Goal: Information Seeking & Learning: Learn about a topic

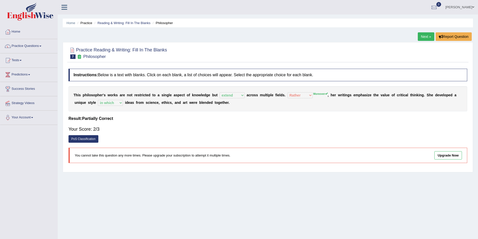
select select "extend"
select select "Rather"
select select "in which"
click at [42, 45] on link "Practice Questions" at bounding box center [28, 45] width 57 height 13
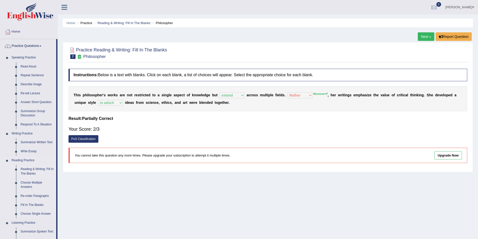
click at [36, 170] on link "Reading & Writing: Fill In The Blanks" at bounding box center [37, 171] width 38 height 13
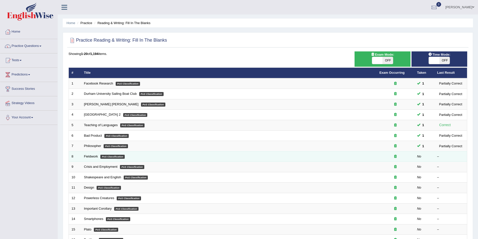
click at [414, 153] on td "No" at bounding box center [424, 156] width 20 height 11
click at [115, 158] on em "PoS Classification" at bounding box center [112, 157] width 24 height 4
click at [92, 154] on link "Fieldwork" at bounding box center [91, 156] width 14 height 4
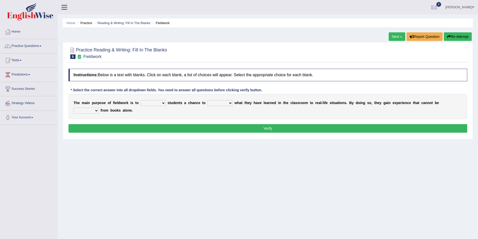
click at [157, 102] on select "resemble stow rave offer" at bounding box center [152, 103] width 25 height 6
select select "offer"
click at [140, 100] on select "resemble stow rave offer" at bounding box center [152, 103] width 25 height 6
click at [221, 102] on select "compare align apply dismount" at bounding box center [219, 103] width 25 height 6
select select "apply"
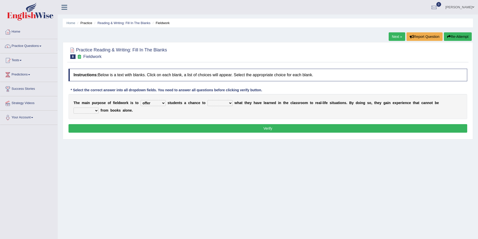
click at [207, 100] on select "compare align apply dismount" at bounding box center [219, 103] width 25 height 6
click at [160, 104] on select "resemble stow rave offer" at bounding box center [152, 103] width 25 height 6
click at [99, 108] on select "originated prepared obtained touted" at bounding box center [85, 111] width 25 height 6
select select "obtained"
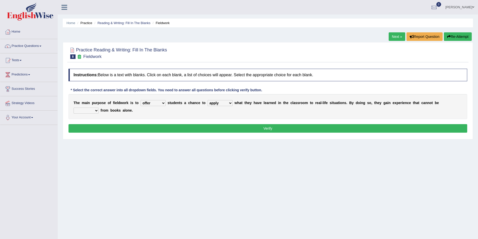
click at [99, 108] on select "originated prepared obtained touted" at bounding box center [85, 111] width 25 height 6
click at [271, 130] on button "Verify" at bounding box center [267, 128] width 398 height 9
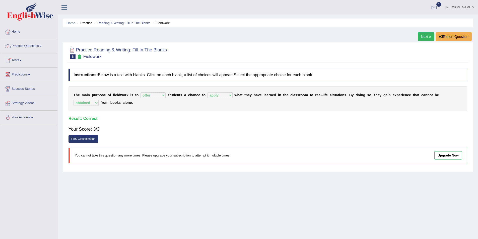
click at [41, 46] on span at bounding box center [40, 46] width 2 height 1
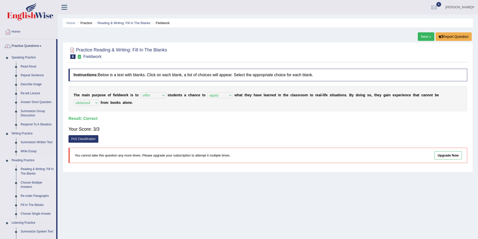
click at [31, 170] on link "Reading & Writing: Fill In The Blanks" at bounding box center [37, 171] width 38 height 13
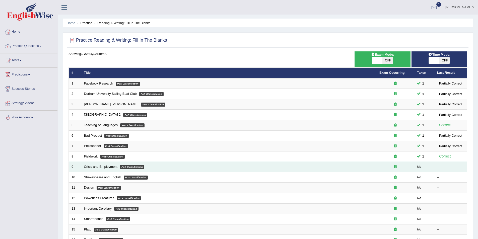
click at [105, 168] on link "Crisis and Employment" at bounding box center [101, 167] width 34 height 4
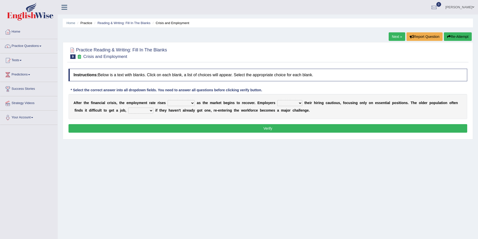
click at [182, 103] on select "normally conversely strenuously sharply" at bounding box center [180, 103] width 27 height 6
click at [167, 100] on select "normally conversely strenuously sharply" at bounding box center [180, 103] width 27 height 6
click at [183, 104] on select "normally conversely strenuously sharply" at bounding box center [180, 103] width 27 height 6
select select "normally"
click at [167, 100] on select "normally conversely strenuously sharply" at bounding box center [180, 103] width 27 height 6
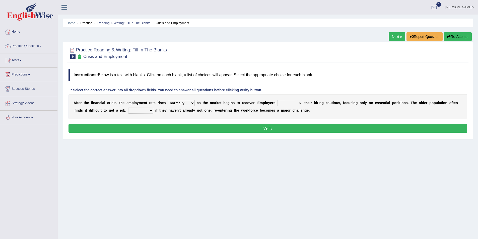
click at [183, 103] on select "normally conversely strenuously sharply" at bounding box center [180, 103] width 27 height 6
click at [284, 103] on select "keeping kept keep are kept" at bounding box center [289, 103] width 25 height 6
select select "keep"
click at [277, 100] on select "keeping kept keep are kept" at bounding box center [289, 103] width 25 height 6
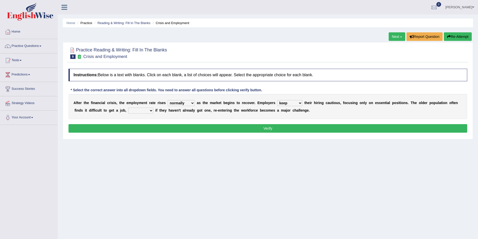
click at [128, 110] on select "although while then because" at bounding box center [140, 111] width 25 height 6
select select "because"
click at [128, 108] on select "although while then because" at bounding box center [140, 111] width 25 height 6
click at [265, 128] on button "Verify" at bounding box center [267, 128] width 398 height 9
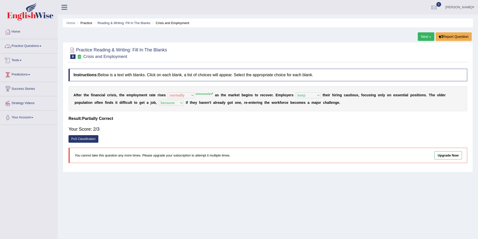
click at [41, 46] on span at bounding box center [40, 46] width 2 height 1
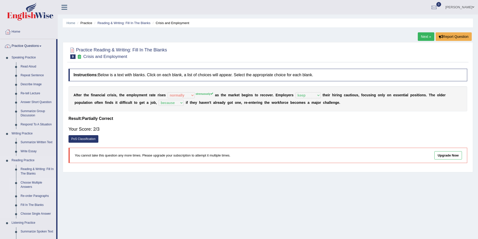
click at [30, 186] on link "Choose Multiple Answers" at bounding box center [37, 184] width 38 height 13
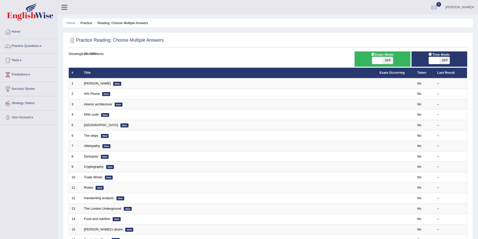
click at [387, 59] on span "OFF" at bounding box center [387, 60] width 11 height 7
checkbox input "true"
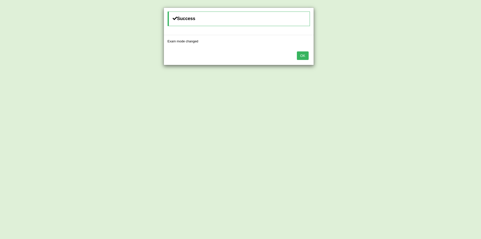
click at [304, 58] on button "OK" at bounding box center [303, 55] width 12 height 9
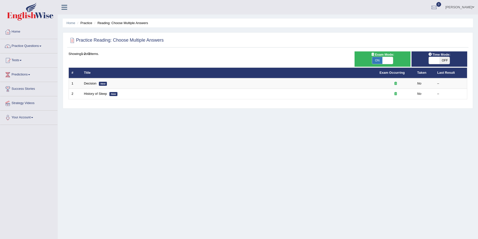
click at [446, 59] on span "OFF" at bounding box center [444, 60] width 11 height 7
checkbox input "true"
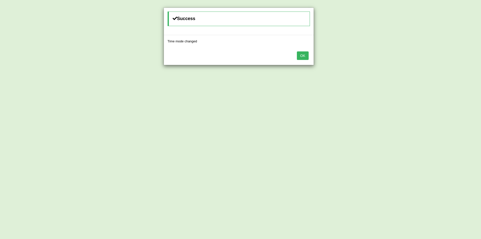
click at [303, 58] on button "OK" at bounding box center [303, 55] width 12 height 9
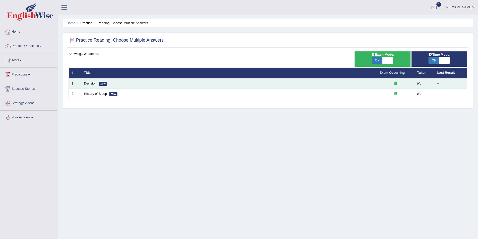
click at [90, 84] on link "Decision" at bounding box center [90, 83] width 13 height 4
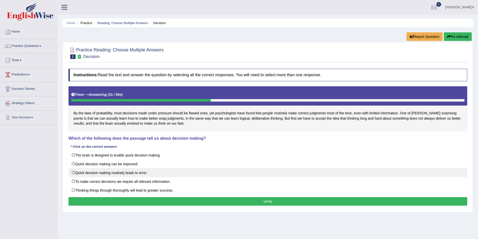
click at [73, 172] on label "Quick decision making routinely leads to error." at bounding box center [267, 172] width 398 height 9
checkbox input "true"
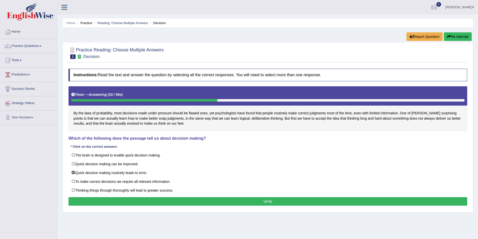
click at [255, 202] on button "Verify" at bounding box center [267, 201] width 398 height 9
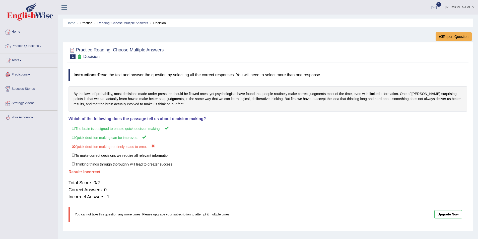
click at [32, 75] on link "Predictions" at bounding box center [28, 74] width 57 height 13
click at [42, 47] on link "Practice Questions" at bounding box center [28, 45] width 57 height 13
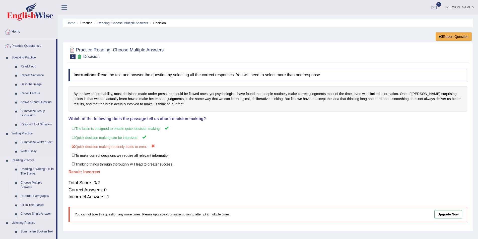
click at [28, 181] on link "Choose Multiple Answers" at bounding box center [37, 184] width 38 height 13
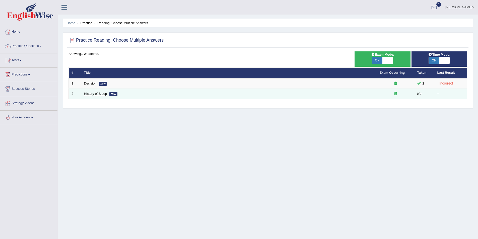
click at [93, 93] on link "History of Sleep" at bounding box center [95, 94] width 23 height 4
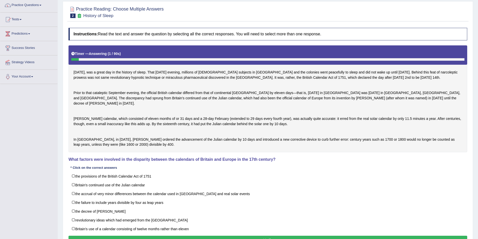
scroll to position [75, 0]
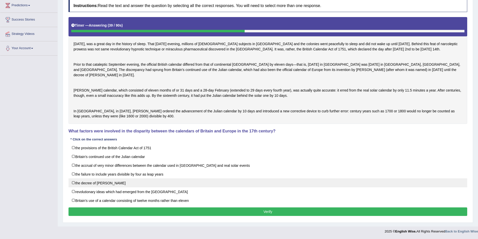
click at [73, 187] on label "the decree of Pope Gregory XIII" at bounding box center [267, 182] width 398 height 9
checkbox input "true"
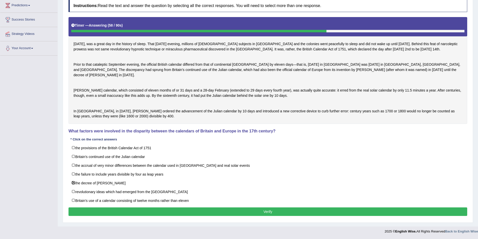
click at [230, 216] on button "Verify" at bounding box center [267, 211] width 398 height 9
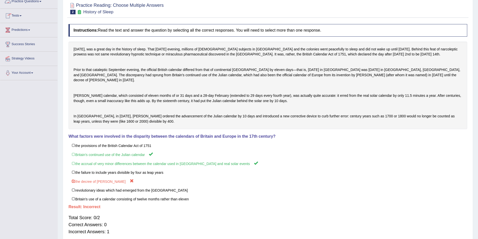
click at [41, 2] on span at bounding box center [40, 1] width 2 height 1
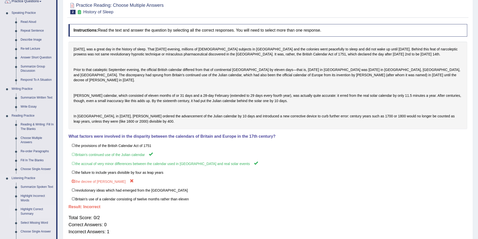
click at [30, 210] on link "Highlight Correct Summary" at bounding box center [37, 211] width 38 height 13
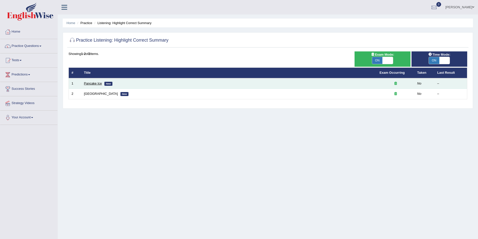
click at [89, 84] on link "Pancake Ice" at bounding box center [93, 83] width 18 height 4
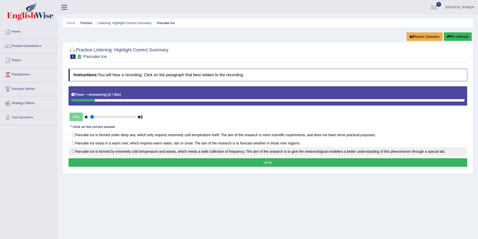
click at [72, 152] on label "Pancake ice is formed by extremely cold temperature and waves, which needs a wi…" at bounding box center [267, 151] width 398 height 9
radio input "true"
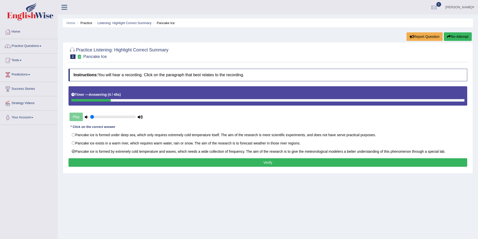
click at [206, 163] on button "Verify" at bounding box center [267, 162] width 398 height 9
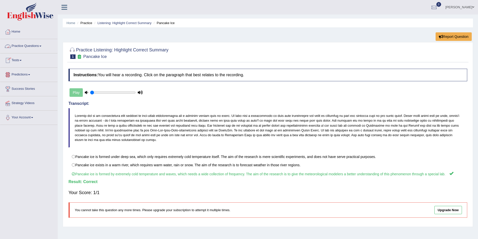
click at [39, 45] on link "Practice Questions" at bounding box center [28, 45] width 57 height 13
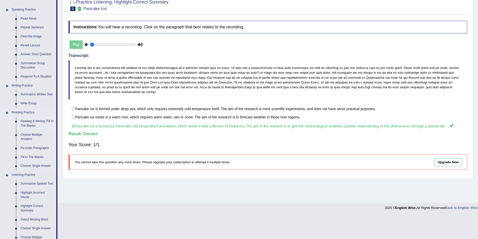
scroll to position [50, 0]
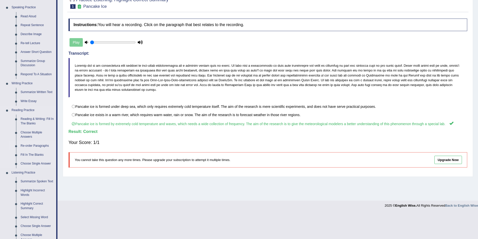
click at [30, 146] on link "Re-order Paragraphs" at bounding box center [37, 145] width 38 height 9
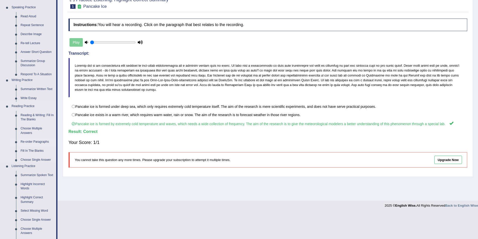
scroll to position [24, 0]
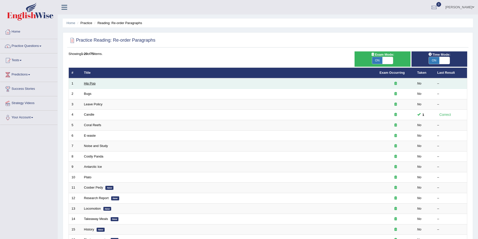
click at [92, 83] on link "Hip Pop" at bounding box center [90, 83] width 12 height 4
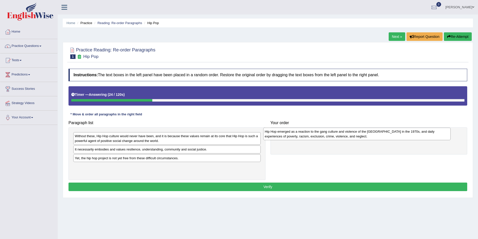
drag, startPoint x: 102, startPoint y: 138, endPoint x: 297, endPoint y: 132, distance: 194.9
click at [297, 132] on div "Hip Hop emerged as a reaction to the gang culture and violence of the [GEOGRAPH…" at bounding box center [356, 134] width 187 height 13
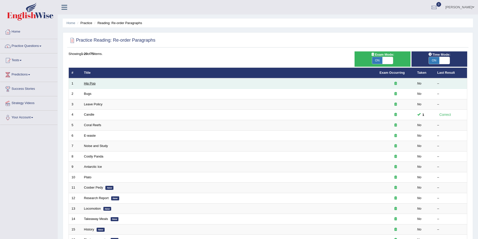
click at [92, 82] on link "Hip Pop" at bounding box center [90, 83] width 12 height 4
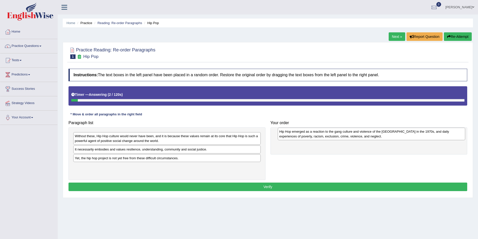
drag, startPoint x: 104, startPoint y: 138, endPoint x: 310, endPoint y: 134, distance: 206.4
click at [310, 134] on div "Hip Hop emerged as a reaction to the gang culture and violence of the [GEOGRAPH…" at bounding box center [371, 134] width 187 height 13
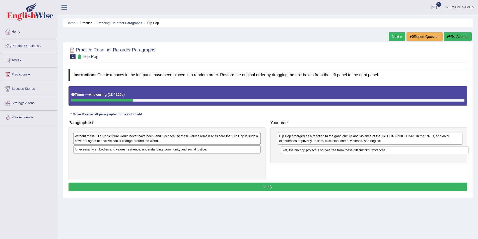
drag, startPoint x: 85, startPoint y: 158, endPoint x: 293, endPoint y: 150, distance: 207.8
click at [293, 150] on div "Yet, the hip hop project is not yet free from these difficult circumstances." at bounding box center [374, 150] width 187 height 8
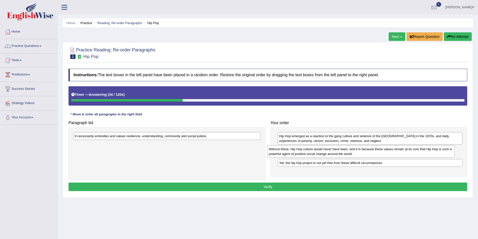
drag, startPoint x: 84, startPoint y: 140, endPoint x: 281, endPoint y: 153, distance: 197.0
click at [281, 153] on div "Without these, Hip Hop culture would never have been, and it is because these v…" at bounding box center [360, 151] width 187 height 13
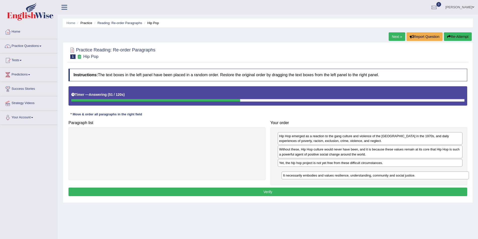
drag, startPoint x: 104, startPoint y: 137, endPoint x: 313, endPoint y: 176, distance: 212.0
click at [313, 176] on div "It necessarily embodies and values resilience, understanding, community and soc…" at bounding box center [374, 175] width 187 height 8
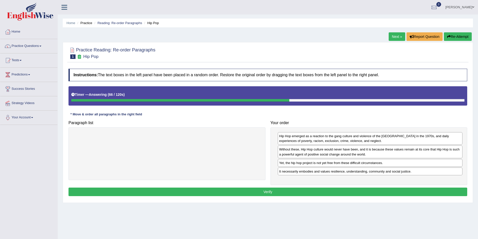
click at [280, 191] on button "Verify" at bounding box center [267, 192] width 398 height 9
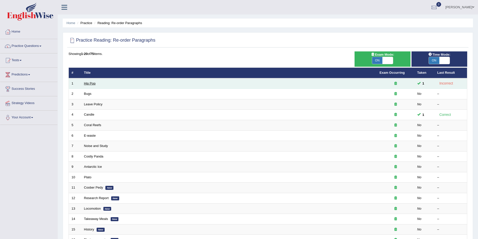
click at [90, 82] on link "Hip Pop" at bounding box center [90, 83] width 12 height 4
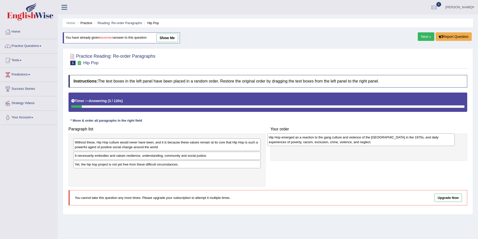
drag, startPoint x: 111, startPoint y: 145, endPoint x: 305, endPoint y: 139, distance: 194.9
click at [305, 139] on div "Hip Hop emerged as a reaction to the gang culture and violence of the [GEOGRAPH…" at bounding box center [360, 139] width 187 height 13
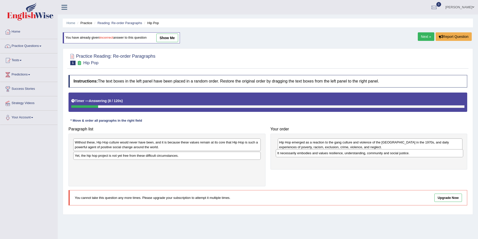
drag, startPoint x: 118, startPoint y: 156, endPoint x: 320, endPoint y: 154, distance: 202.3
click at [320, 154] on div "It necessarily embodies and values resilience, understanding, community and soc…" at bounding box center [369, 153] width 187 height 8
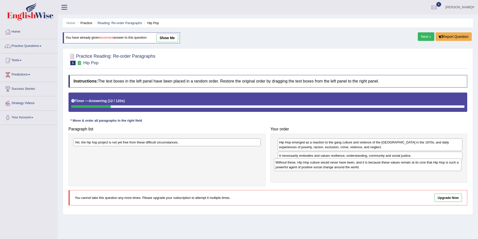
drag, startPoint x: 118, startPoint y: 147, endPoint x: 318, endPoint y: 167, distance: 201.6
click at [318, 167] on div "Without these, Hip Hop culture would never have been, and it is because these v…" at bounding box center [367, 164] width 187 height 13
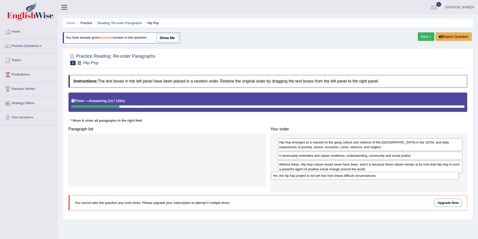
drag, startPoint x: 119, startPoint y: 142, endPoint x: 318, endPoint y: 176, distance: 201.8
click at [318, 176] on div "Yet, the hip hop project is not yet free from these difficult circumstances." at bounding box center [364, 176] width 187 height 8
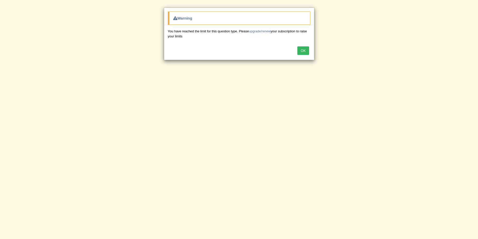
click at [306, 51] on button "OK" at bounding box center [303, 50] width 12 height 9
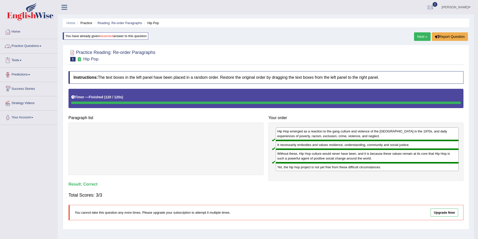
click at [38, 45] on link "Practice Questions" at bounding box center [28, 45] width 57 height 13
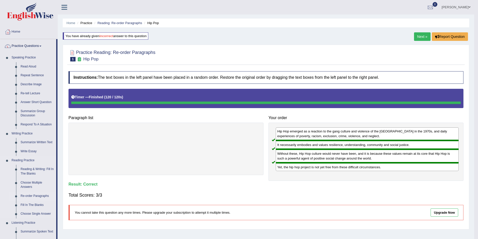
click at [30, 195] on link "Re-order Paragraphs" at bounding box center [37, 196] width 38 height 9
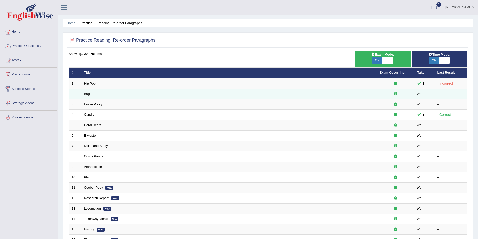
click at [86, 92] on link "Bugs" at bounding box center [88, 94] width 8 height 4
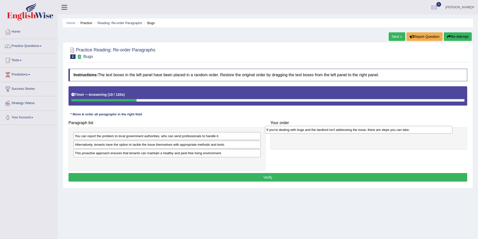
drag, startPoint x: 90, startPoint y: 146, endPoint x: 283, endPoint y: 131, distance: 193.4
click at [283, 131] on div "If you're dealing with bugs and the landlord isn't addressing the issue, there …" at bounding box center [358, 130] width 187 height 8
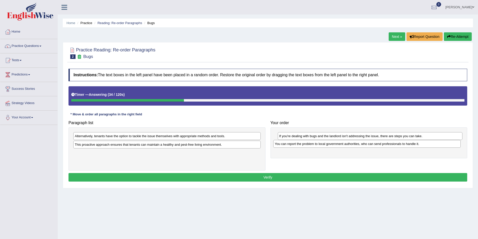
drag, startPoint x: 97, startPoint y: 137, endPoint x: 300, endPoint y: 145, distance: 203.5
click at [300, 145] on div "You can report the problem to local government authorities, who can send profes…" at bounding box center [366, 144] width 187 height 8
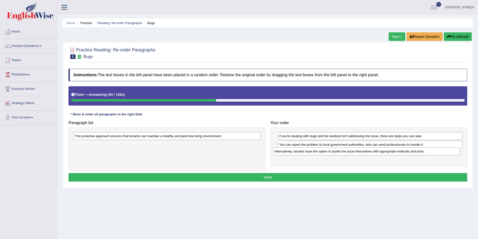
drag, startPoint x: 95, startPoint y: 137, endPoint x: 294, endPoint y: 152, distance: 199.9
click at [294, 152] on div "Alternatively, tenants have the option to tackle the issue themselves with appr…" at bounding box center [366, 151] width 187 height 8
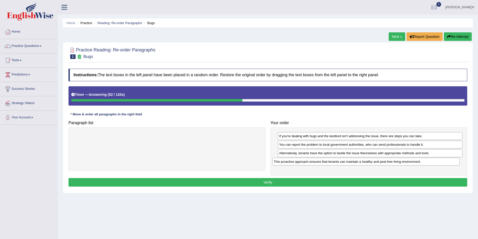
drag, startPoint x: 148, startPoint y: 137, endPoint x: 347, endPoint y: 162, distance: 200.5
click at [347, 162] on div "This proactive approach ensures that tenants can maintain a healthy and pest-fr…" at bounding box center [365, 162] width 187 height 8
click at [283, 184] on button "Verify" at bounding box center [267, 182] width 398 height 9
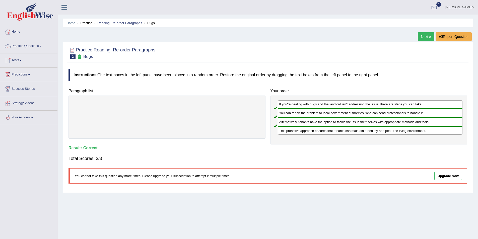
click at [42, 44] on link "Practice Questions" at bounding box center [28, 45] width 57 height 13
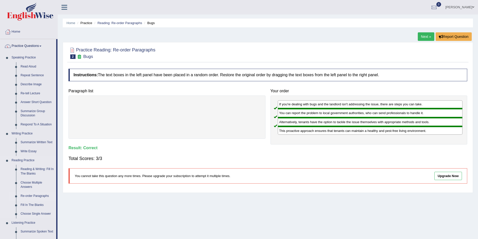
click at [38, 194] on link "Re-order Paragraphs" at bounding box center [37, 196] width 38 height 9
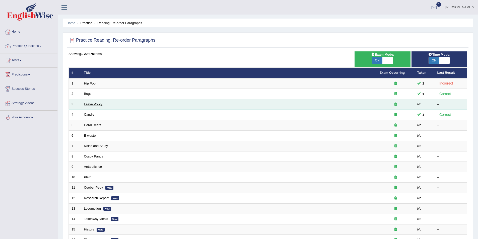
click at [87, 104] on link "Leave Policy" at bounding box center [93, 104] width 19 height 4
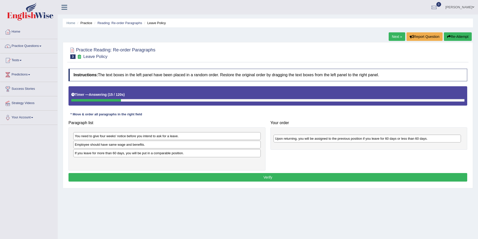
drag, startPoint x: 126, startPoint y: 145, endPoint x: 326, endPoint y: 138, distance: 200.2
click at [326, 138] on div "Upon returning, you will be assigned to the previous position if you leave for …" at bounding box center [366, 139] width 187 height 8
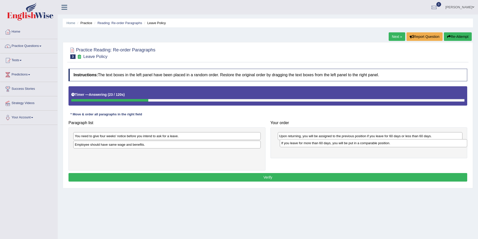
drag, startPoint x: 116, startPoint y: 154, endPoint x: 322, endPoint y: 144, distance: 206.6
click at [322, 144] on div "If you leave for more than 60 days, you will be put in a comparable position." at bounding box center [373, 143] width 187 height 8
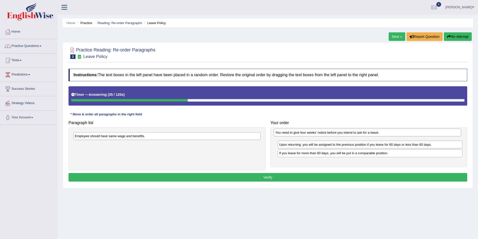
drag, startPoint x: 92, startPoint y: 137, endPoint x: 292, endPoint y: 133, distance: 200.4
click at [292, 133] on div "You need to give four weeks' notice before you intend to ask for a leave." at bounding box center [367, 133] width 187 height 8
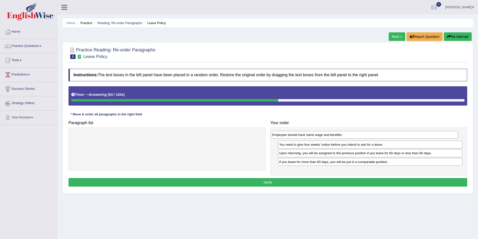
drag, startPoint x: 105, startPoint y: 136, endPoint x: 303, endPoint y: 135, distance: 198.3
click at [303, 135] on div "Employee should have same wage and benefits." at bounding box center [364, 135] width 187 height 8
click at [276, 183] on button "Verify" at bounding box center [267, 182] width 398 height 9
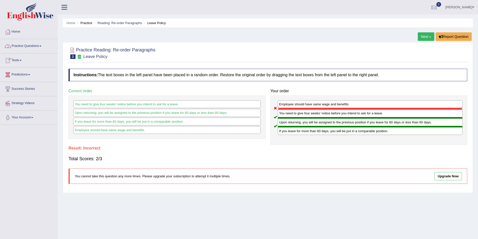
click at [42, 45] on link "Practice Questions" at bounding box center [28, 45] width 57 height 13
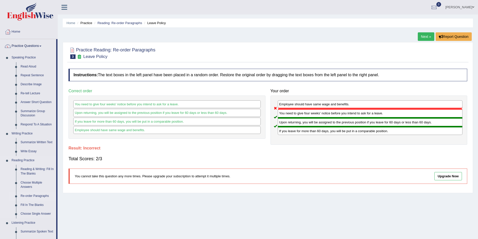
click at [32, 196] on link "Re-order Paragraphs" at bounding box center [37, 196] width 38 height 9
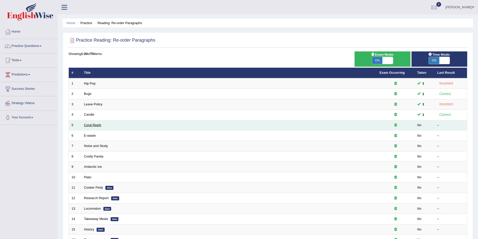
click at [91, 123] on link "Coral Reefs" at bounding box center [92, 125] width 17 height 4
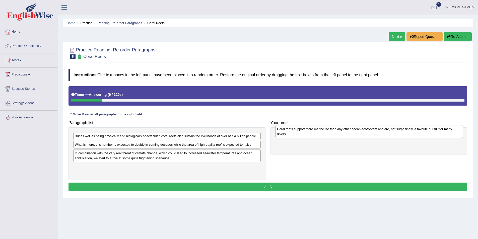
drag, startPoint x: 82, startPoint y: 156, endPoint x: 284, endPoint y: 132, distance: 203.5
click at [284, 132] on div "Coral reefs support more marine life than any other ocean ecosystem and are, no…" at bounding box center [368, 131] width 187 height 13
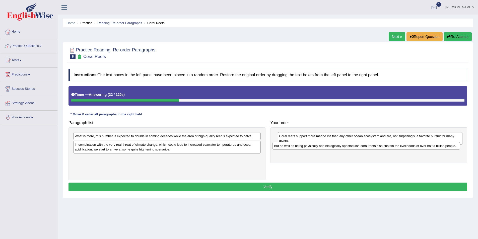
drag, startPoint x: 113, startPoint y: 137, endPoint x: 317, endPoint y: 146, distance: 204.6
click at [316, 146] on div "But as well as being physically and biologically spectacular, coral reefs also …" at bounding box center [365, 146] width 187 height 8
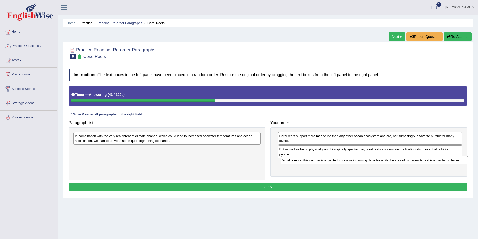
drag, startPoint x: 96, startPoint y: 135, endPoint x: 304, endPoint y: 159, distance: 208.7
click at [304, 159] on div "What is more, this number is expected to double in coming decades while the are…" at bounding box center [374, 160] width 187 height 8
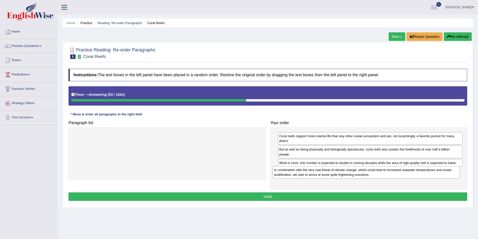
drag, startPoint x: 162, startPoint y: 143, endPoint x: 362, endPoint y: 176, distance: 201.9
click at [362, 176] on div "In combination with the very real threat of climate change, which could lead to…" at bounding box center [365, 172] width 187 height 13
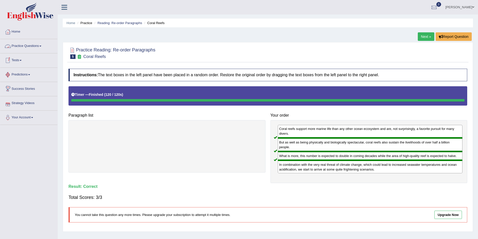
click at [41, 46] on span at bounding box center [40, 46] width 2 height 1
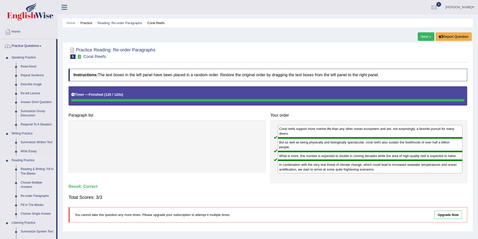
click at [37, 195] on link "Re-order Paragraphs" at bounding box center [37, 196] width 38 height 9
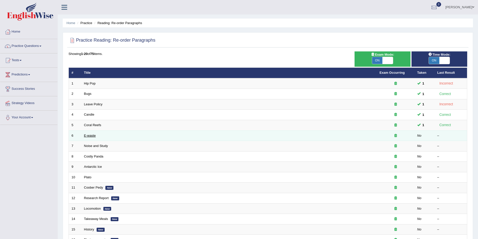
click at [89, 135] on link "E-waste" at bounding box center [90, 136] width 12 height 4
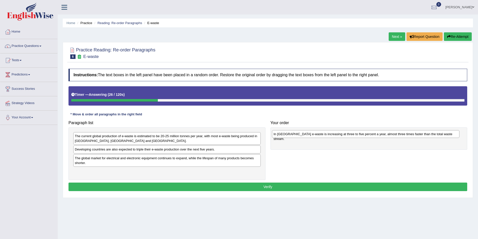
drag, startPoint x: 114, startPoint y: 157, endPoint x: 312, endPoint y: 133, distance: 200.0
click at [312, 133] on div "In Europe e-waste is increasing at three to five percent a year, almost three t…" at bounding box center [365, 134] width 187 height 8
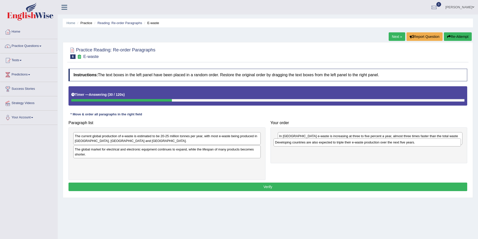
drag, startPoint x: 85, startPoint y: 151, endPoint x: 285, endPoint y: 144, distance: 200.2
click at [285, 144] on div "Developing countries are also expected to triple their e-waste production over …" at bounding box center [366, 142] width 187 height 8
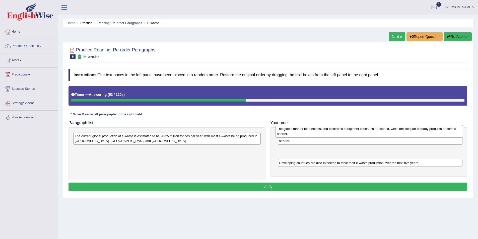
drag, startPoint x: 100, startPoint y: 152, endPoint x: 302, endPoint y: 129, distance: 202.9
click at [302, 129] on div "The global market for electrical and electronic equipment continues to expand, …" at bounding box center [368, 131] width 187 height 13
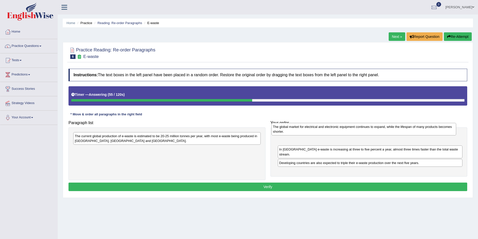
drag, startPoint x: 288, startPoint y: 145, endPoint x: 287, endPoint y: 134, distance: 10.4
click at [287, 134] on div "The global market for electrical and electronic equipment continues to expand, …" at bounding box center [363, 129] width 185 height 13
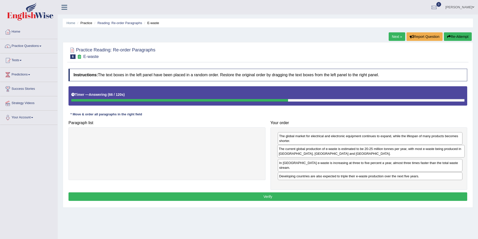
drag, startPoint x: 117, startPoint y: 137, endPoint x: 320, endPoint y: 150, distance: 204.0
click at [320, 150] on div "The current global production of e-waste is estimated to be 20-25 million tonne…" at bounding box center [370, 151] width 187 height 13
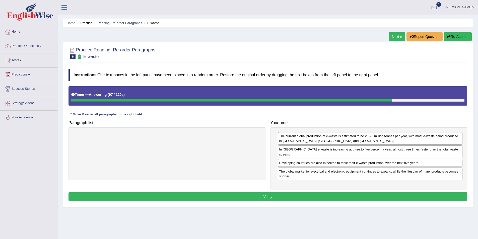
drag, startPoint x: 303, startPoint y: 142, endPoint x: 303, endPoint y: 177, distance: 35.4
click at [303, 177] on div "The global market for electrical and electronic equipment continues to expand, …" at bounding box center [370, 173] width 185 height 13
click at [281, 192] on button "Verify" at bounding box center [267, 196] width 398 height 9
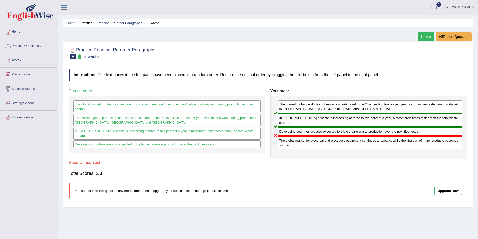
click at [41, 46] on span at bounding box center [40, 46] width 2 height 1
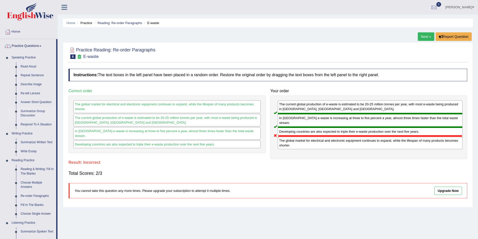
scroll to position [75, 0]
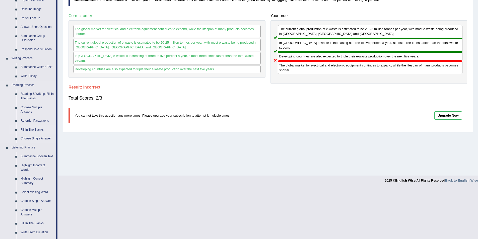
click at [35, 129] on link "Fill In The Blanks" at bounding box center [37, 129] width 38 height 9
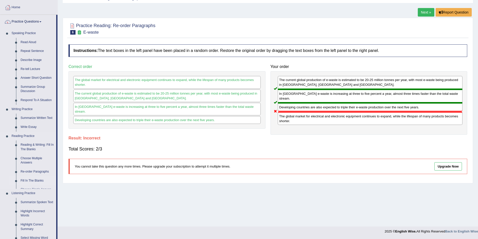
scroll to position [43, 0]
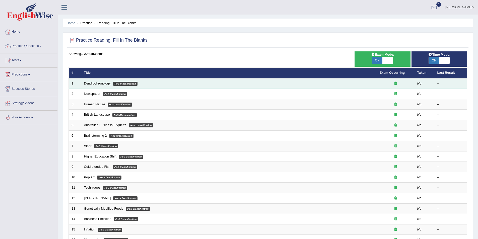
click at [94, 83] on link "Dendrochronology" at bounding box center [97, 83] width 27 height 4
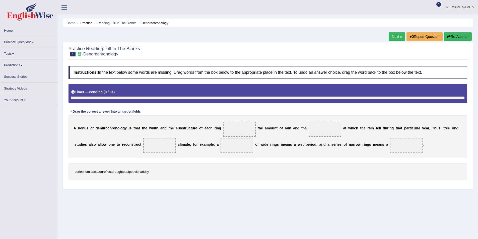
click at [224, 129] on span at bounding box center [239, 129] width 33 height 15
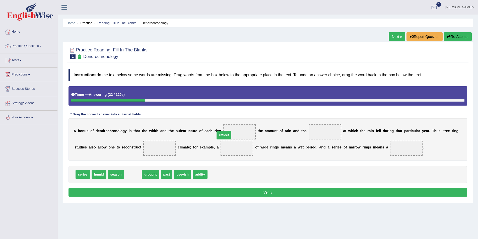
drag, startPoint x: 129, startPoint y: 176, endPoint x: 220, endPoint y: 136, distance: 99.7
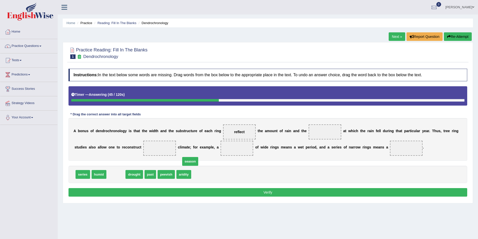
drag, startPoint x: 111, startPoint y: 176, endPoint x: 282, endPoint y: 131, distance: 176.7
click at [198, 157] on span "season" at bounding box center [190, 161] width 16 height 9
drag, startPoint x: 112, startPoint y: 175, endPoint x: 311, endPoint y: 134, distance: 203.1
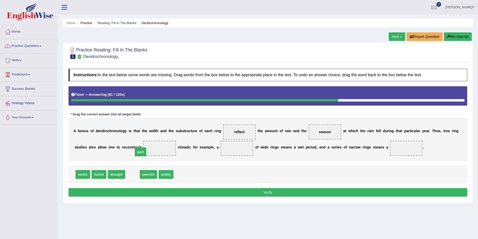
drag, startPoint x: 128, startPoint y: 176, endPoint x: 136, endPoint y: 150, distance: 26.6
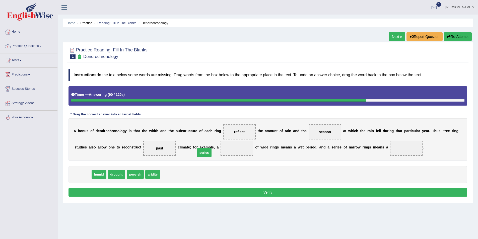
drag, startPoint x: 80, startPoint y: 175, endPoint x: 202, endPoint y: 152, distance: 123.6
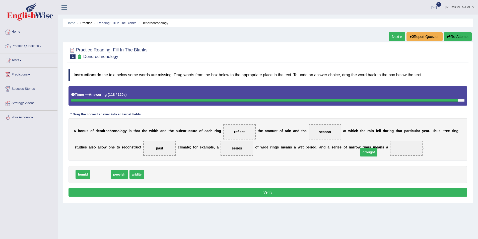
drag, startPoint x: 97, startPoint y: 176, endPoint x: 365, endPoint y: 153, distance: 269.0
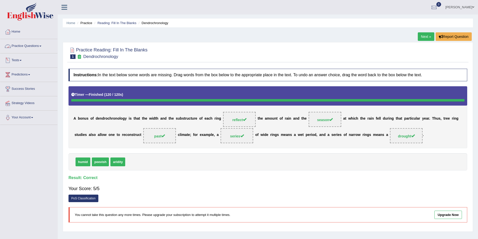
click at [43, 45] on link "Practice Questions" at bounding box center [28, 45] width 57 height 13
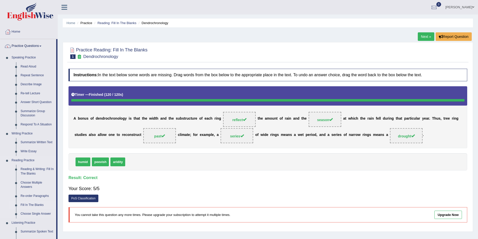
click at [30, 204] on link "Fill In The Blanks" at bounding box center [37, 205] width 38 height 9
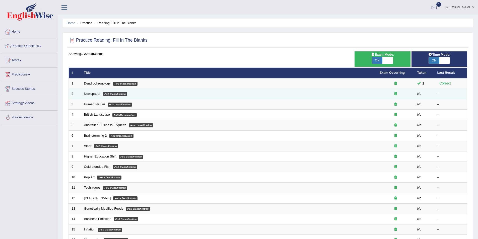
click at [89, 93] on link "Newspaper" at bounding box center [92, 94] width 17 height 4
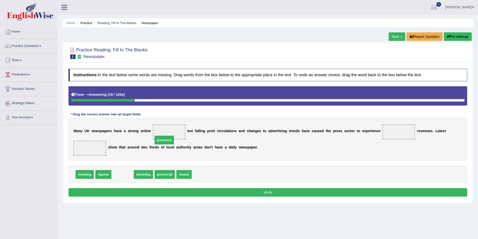
drag, startPoint x: 116, startPoint y: 166, endPoint x: 162, endPoint y: 128, distance: 59.4
click at [162, 128] on span "presence" at bounding box center [169, 131] width 20 height 9
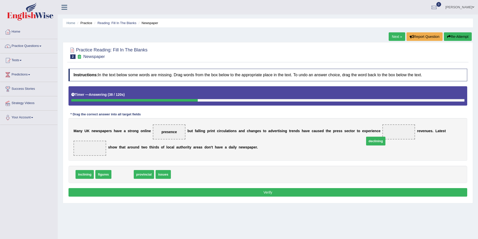
drag, startPoint x: 116, startPoint y: 166, endPoint x: 369, endPoint y: 133, distance: 255.2
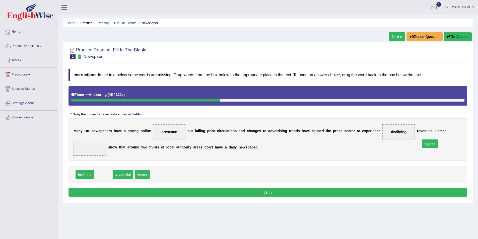
drag, startPoint x: 103, startPoint y: 165, endPoint x: 429, endPoint y: 134, distance: 327.6
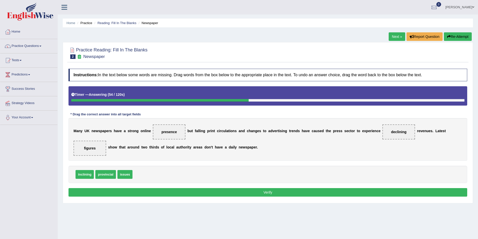
click at [273, 188] on button "Verify" at bounding box center [267, 192] width 398 height 9
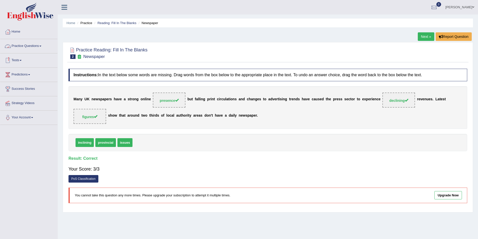
click at [42, 45] on link "Practice Questions" at bounding box center [28, 45] width 57 height 13
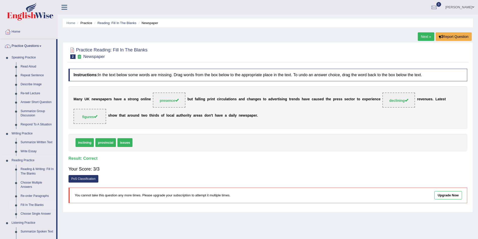
click at [31, 204] on link "Fill In The Blanks" at bounding box center [37, 205] width 38 height 9
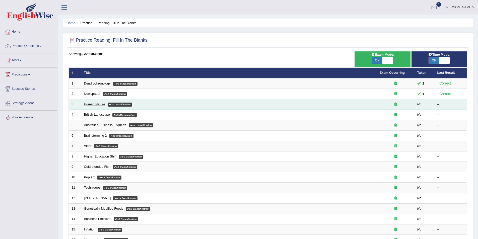
click at [99, 104] on link "Human Nature" at bounding box center [94, 104] width 21 height 4
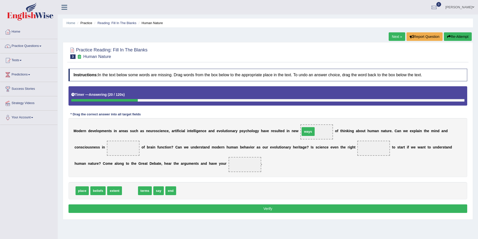
drag, startPoint x: 128, startPoint y: 190, endPoint x: 306, endPoint y: 131, distance: 187.6
drag, startPoint x: 129, startPoint y: 189, endPoint x: 90, endPoint y: 148, distance: 57.3
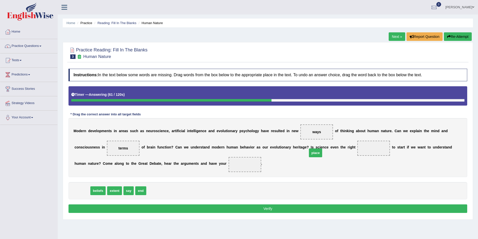
drag, startPoint x: 78, startPoint y: 192, endPoint x: 318, endPoint y: 152, distance: 242.9
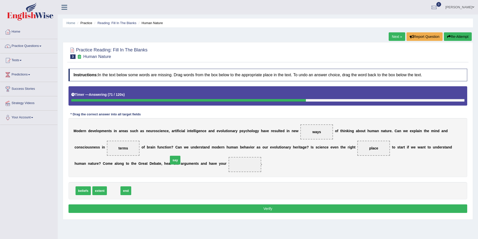
drag, startPoint x: 112, startPoint y: 191, endPoint x: 174, endPoint y: 161, distance: 68.6
click at [272, 210] on button "Verify" at bounding box center [267, 208] width 398 height 9
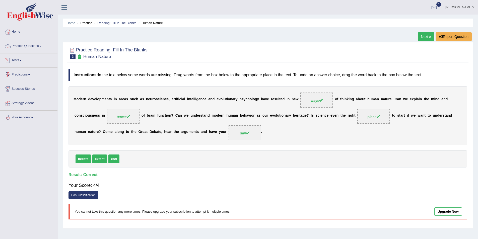
click at [43, 47] on link "Practice Questions" at bounding box center [28, 45] width 57 height 13
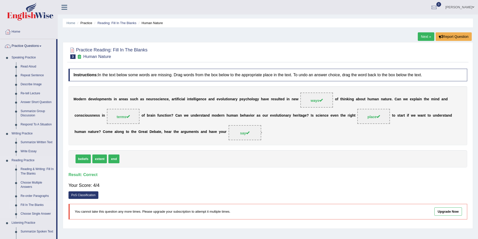
click at [32, 204] on link "Fill In The Blanks" at bounding box center [37, 205] width 38 height 9
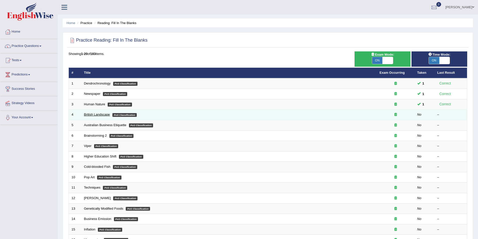
click at [93, 115] on link "British Landscape" at bounding box center [97, 115] width 26 height 4
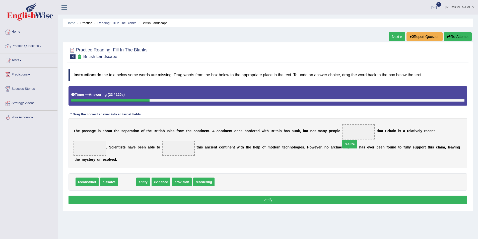
drag, startPoint x: 124, startPoint y: 177, endPoint x: 339, endPoint y: 139, distance: 218.2
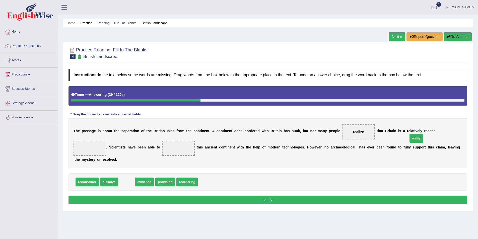
drag, startPoint x: 121, startPoint y: 175, endPoint x: 417, endPoint y: 131, distance: 298.8
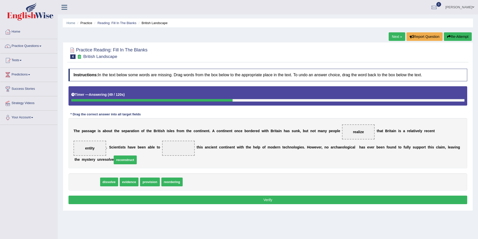
drag, startPoint x: 85, startPoint y: 173, endPoint x: 126, endPoint y: 149, distance: 47.6
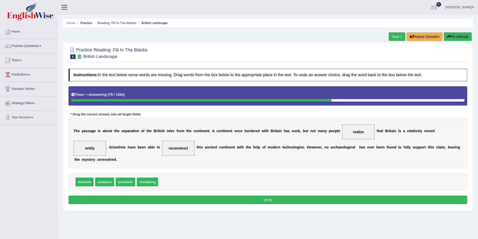
click at [279, 196] on button "Verify" at bounding box center [267, 200] width 398 height 9
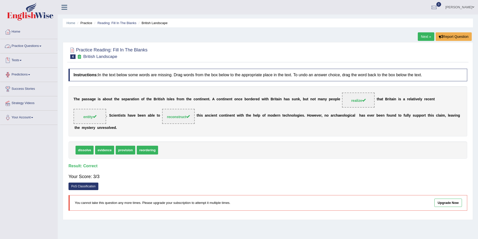
click at [42, 45] on link "Practice Questions" at bounding box center [28, 45] width 57 height 13
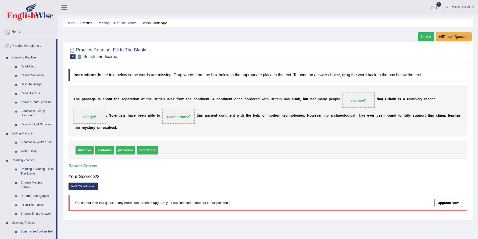
click at [33, 205] on link "Fill In The Blanks" at bounding box center [37, 205] width 38 height 9
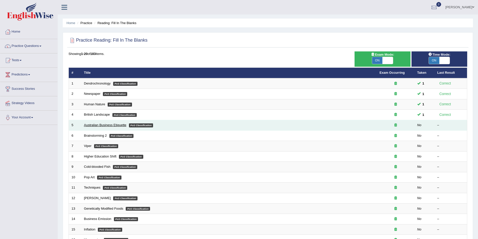
click at [105, 124] on link "Australian Business Etiquette" at bounding box center [105, 125] width 42 height 4
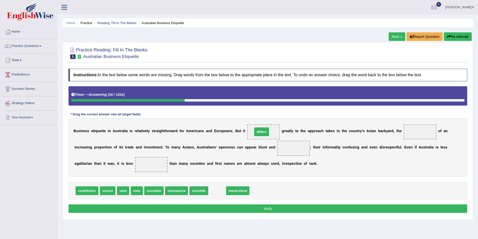
drag, startPoint x: 210, startPoint y: 194, endPoint x: 254, endPoint y: 135, distance: 73.8
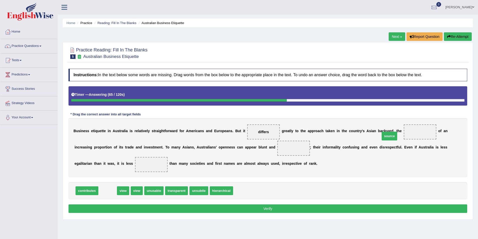
drag, startPoint x: 103, startPoint y: 190, endPoint x: 384, endPoint y: 136, distance: 286.8
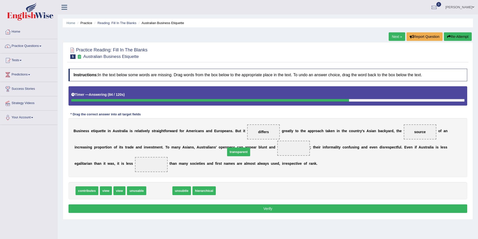
drag, startPoint x: 159, startPoint y: 188, endPoint x: 231, endPoint y: 152, distance: 80.4
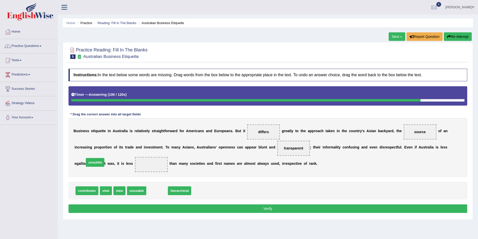
drag, startPoint x: 155, startPoint y: 192, endPoint x: 94, endPoint y: 164, distance: 68.1
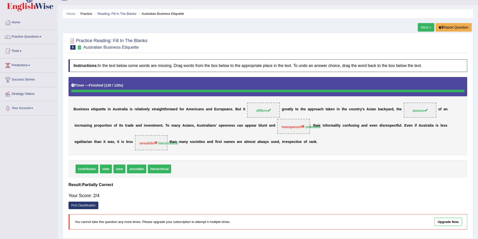
scroll to position [1, 0]
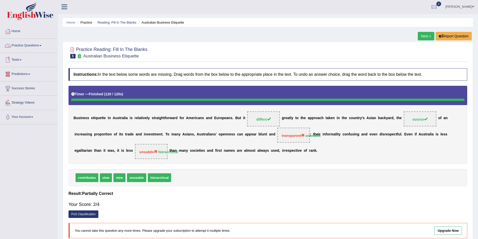
click at [44, 46] on link "Practice Questions" at bounding box center [28, 45] width 57 height 13
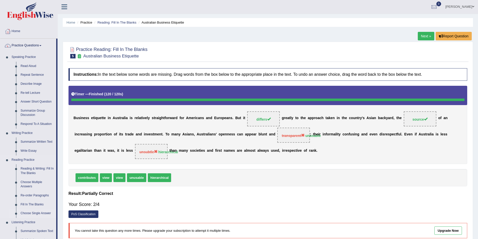
click at [35, 212] on link "Choose Single Answer" at bounding box center [37, 213] width 38 height 9
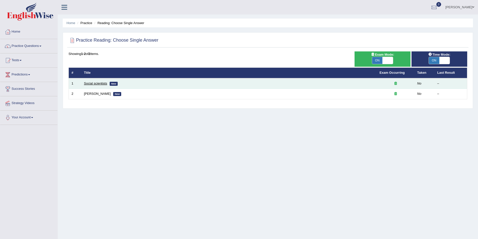
click at [92, 84] on link "Social scientists" at bounding box center [95, 83] width 23 height 4
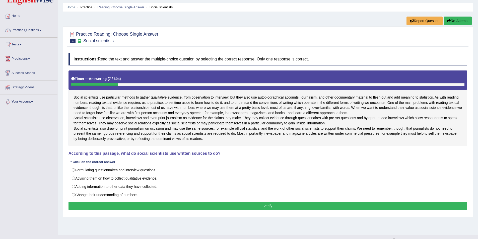
scroll to position [24, 0]
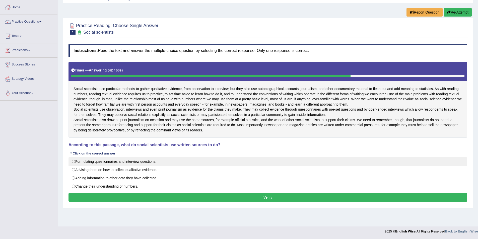
click at [73, 166] on label "Formulating questionnaires and interview questions." at bounding box center [267, 161] width 398 height 9
radio input "true"
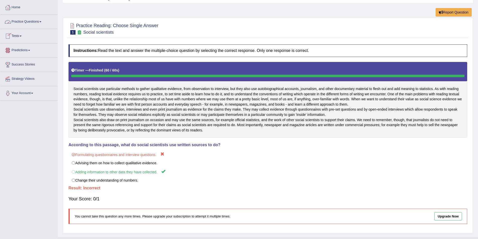
click at [44, 20] on link "Practice Questions" at bounding box center [28, 21] width 57 height 13
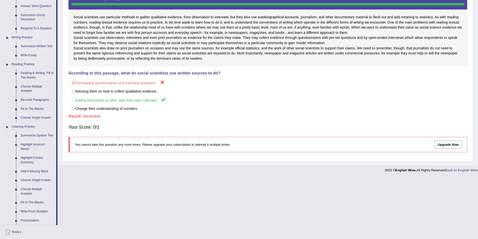
scroll to position [125, 0]
